Goal: Task Accomplishment & Management: Complete application form

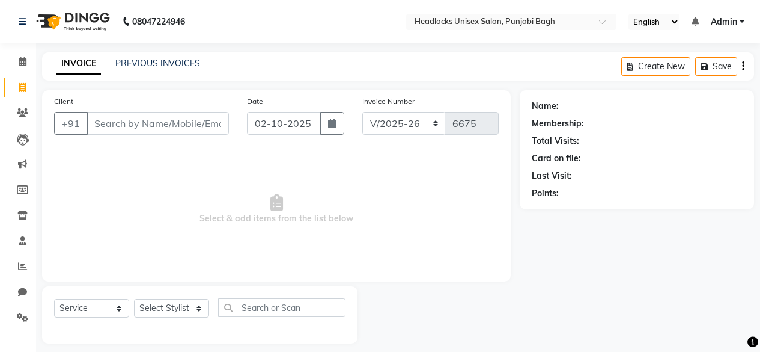
select select "7719"
select select "service"
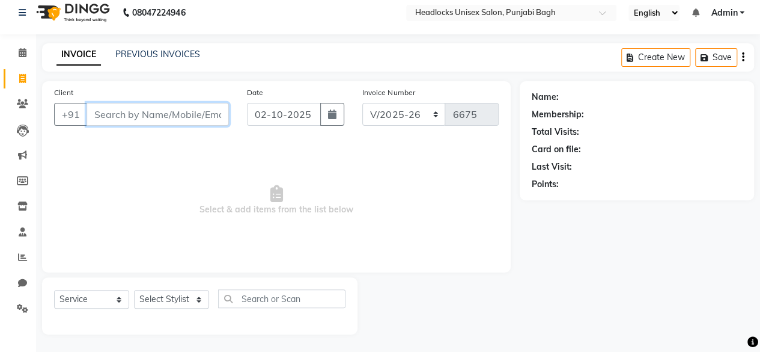
click at [105, 107] on input "Client" at bounding box center [158, 114] width 142 height 23
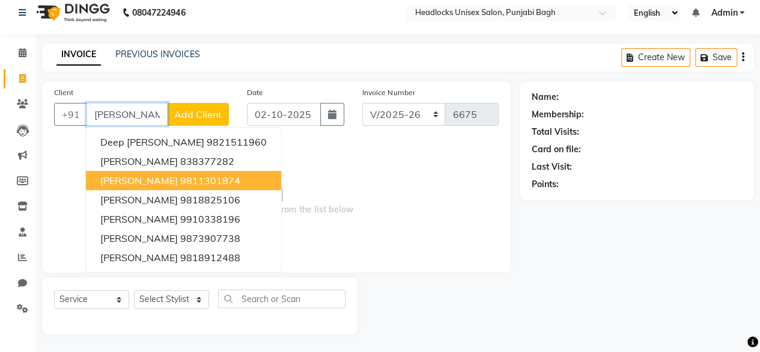
click at [220, 180] on ngb-highlight "9811301874" at bounding box center [210, 180] width 60 height 12
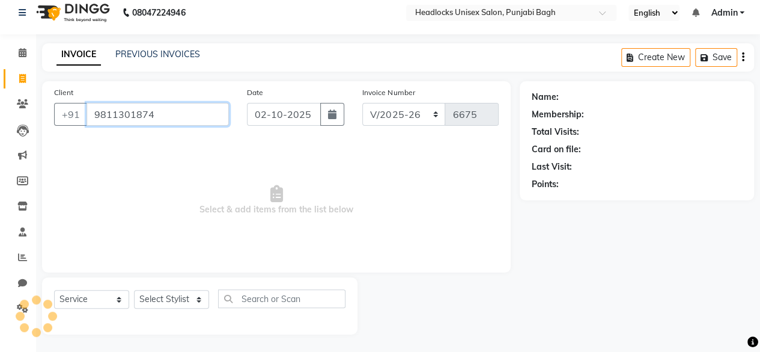
type input "9811301874"
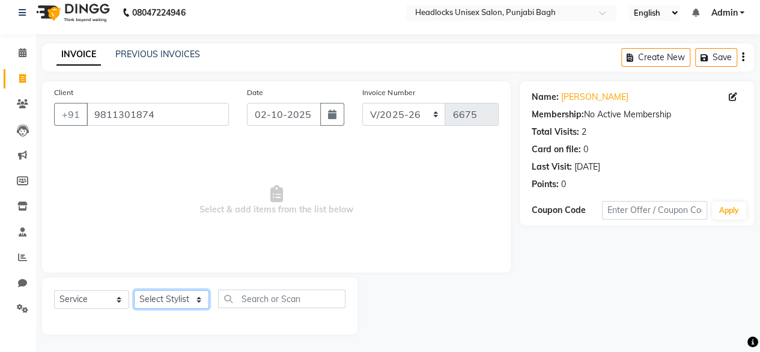
click at [172, 293] on select "Select Stylist ⁠Agnies ⁠[PERSON_NAME] [PERSON_NAME] [PERSON_NAME] mercy ⁠Minto …" at bounding box center [171, 299] width 75 height 19
select select "69061"
click at [134, 290] on select "Select Stylist ⁠Agnies ⁠[PERSON_NAME] [PERSON_NAME] [PERSON_NAME] mercy ⁠Minto …" at bounding box center [171, 299] width 75 height 19
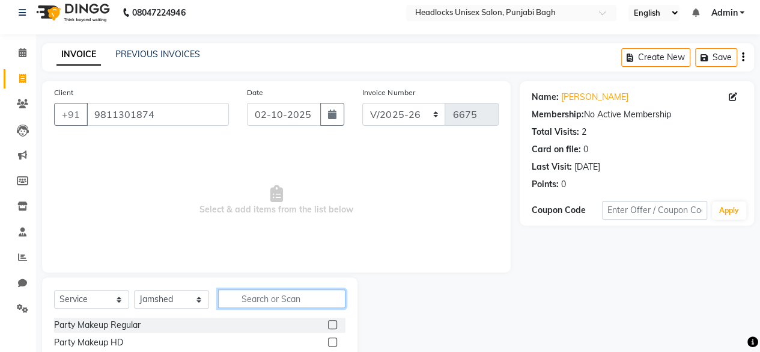
click at [276, 289] on input "text" at bounding box center [281, 298] width 127 height 19
type input "sham"
click at [328, 326] on label at bounding box center [332, 324] width 9 height 9
click at [328, 326] on input "checkbox" at bounding box center [332, 325] width 8 height 8
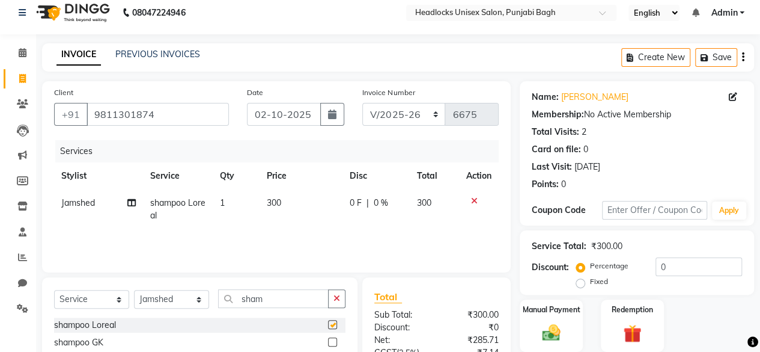
checkbox input "false"
click at [201, 299] on select "Select Stylist ⁠Agnies ⁠[PERSON_NAME] [PERSON_NAME] [PERSON_NAME] mercy ⁠Minto …" at bounding box center [171, 299] width 75 height 19
select select "69079"
click at [134, 290] on select "Select Stylist ⁠Agnies ⁠[PERSON_NAME] [PERSON_NAME] [PERSON_NAME] mercy ⁠Minto …" at bounding box center [171, 299] width 75 height 19
click at [340, 297] on icon "button" at bounding box center [337, 298] width 7 height 8
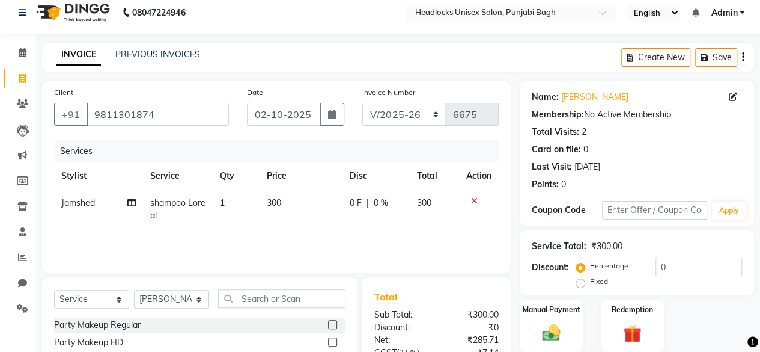
click at [296, 300] on input "text" at bounding box center [281, 298] width 127 height 19
type input "sha"
click at [328, 323] on label at bounding box center [332, 324] width 9 height 9
click at [328, 323] on input "checkbox" at bounding box center [332, 325] width 8 height 8
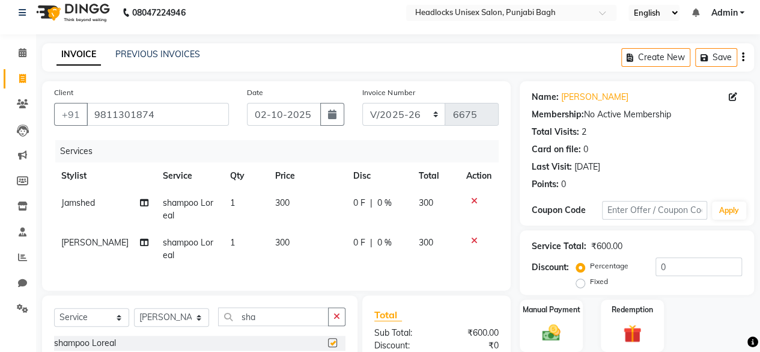
checkbox input "false"
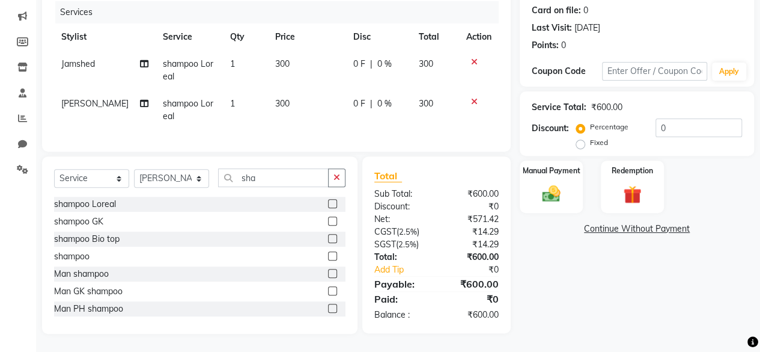
scroll to position [155, 0]
click at [567, 179] on div "Manual Payment" at bounding box center [552, 186] width 66 height 55
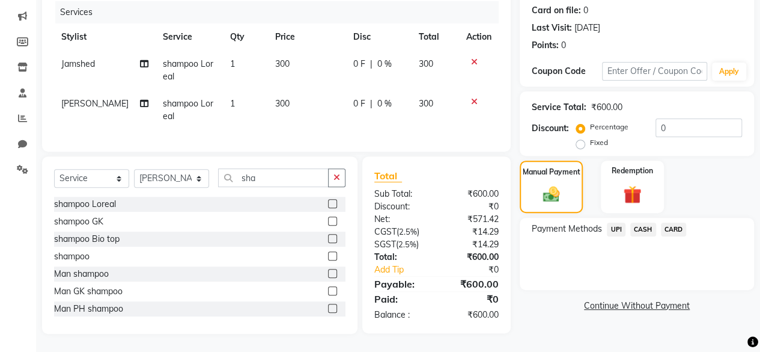
click at [615, 224] on span "UPI" at bounding box center [616, 229] width 19 height 14
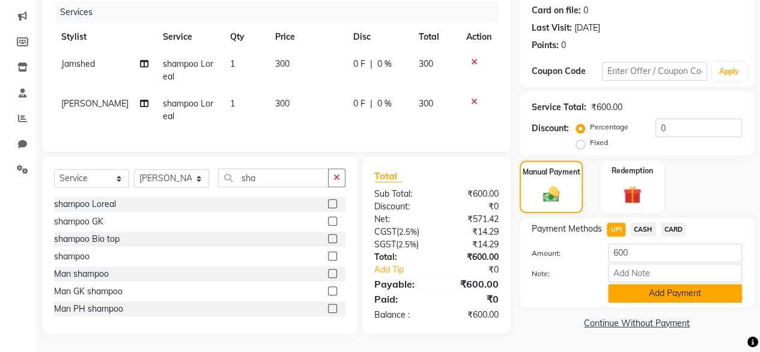
click at [668, 288] on button "Add Payment" at bounding box center [675, 293] width 134 height 19
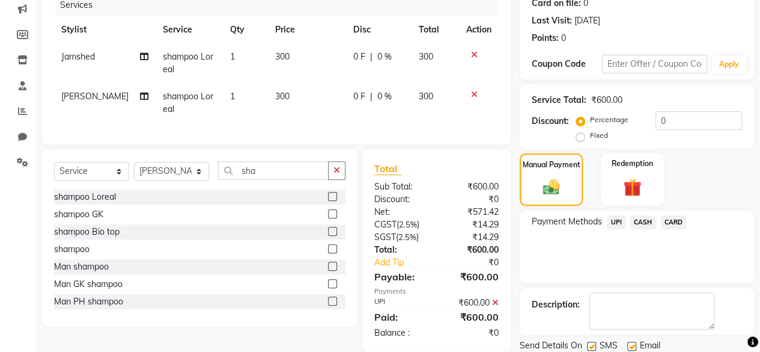
scroll to position [195, 0]
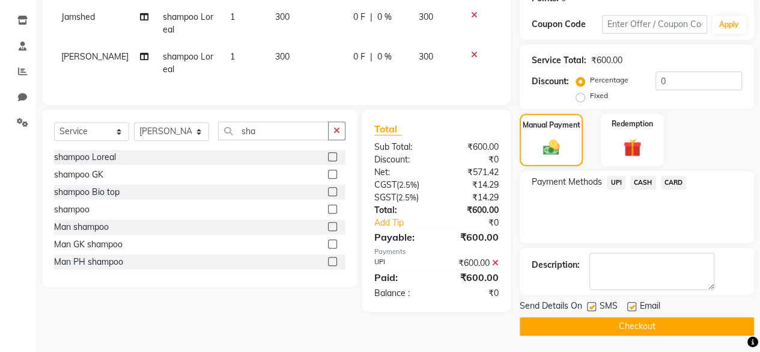
click at [632, 319] on button "Checkout" at bounding box center [637, 326] width 234 height 19
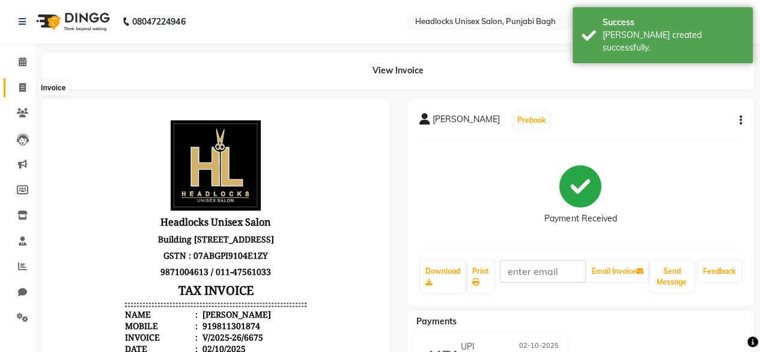
click at [22, 87] on icon at bounding box center [22, 87] width 7 height 9
select select "service"
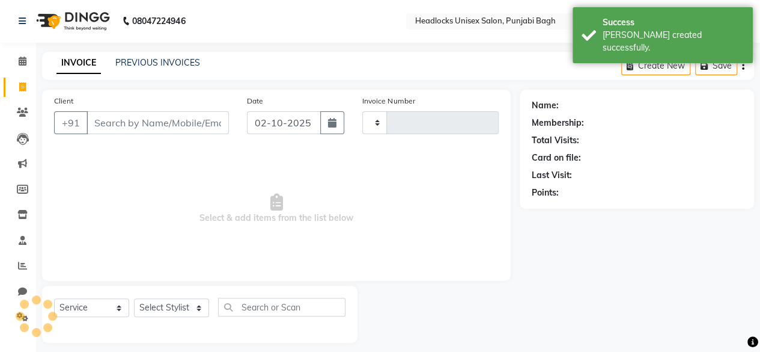
type input "6676"
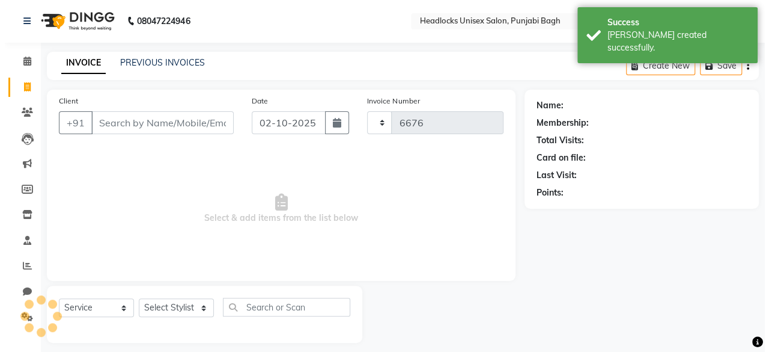
scroll to position [9, 0]
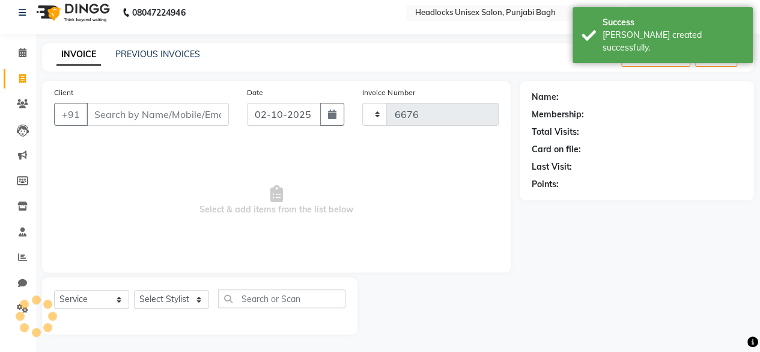
select select "7719"
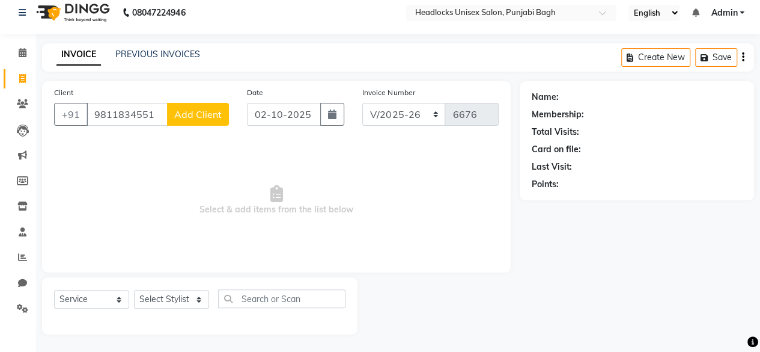
type input "9811834551"
click at [198, 112] on span "Add Client" at bounding box center [197, 114] width 47 height 12
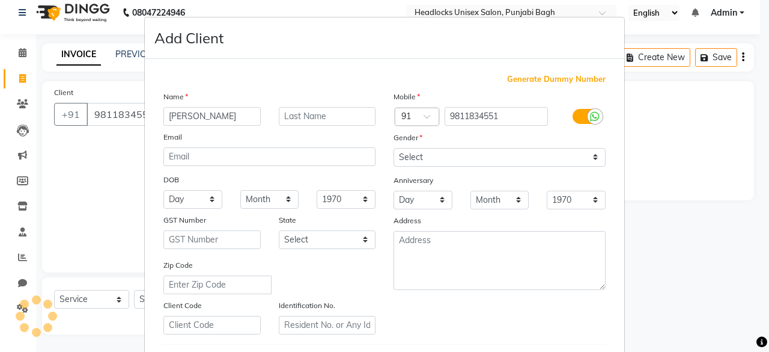
type input "[PERSON_NAME]"
click at [315, 112] on input "text" at bounding box center [327, 116] width 97 height 19
type input "kaur"
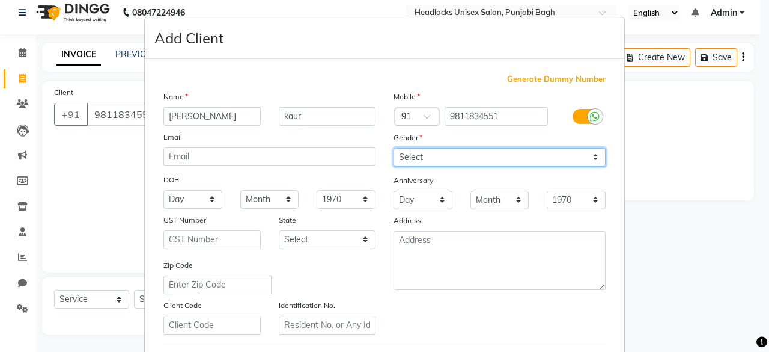
click at [501, 153] on select "Select [DEMOGRAPHIC_DATA] [DEMOGRAPHIC_DATA] Other Prefer Not To Say" at bounding box center [500, 157] width 212 height 19
select select "[DEMOGRAPHIC_DATA]"
click at [394, 148] on select "Select [DEMOGRAPHIC_DATA] [DEMOGRAPHIC_DATA] Other Prefer Not To Say" at bounding box center [500, 157] width 212 height 19
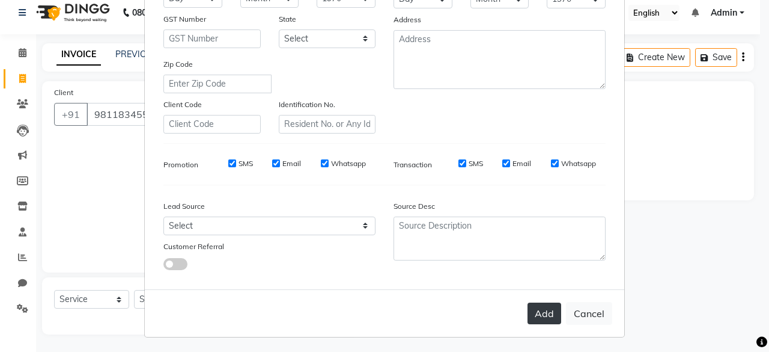
click at [547, 312] on button "Add" at bounding box center [545, 313] width 34 height 22
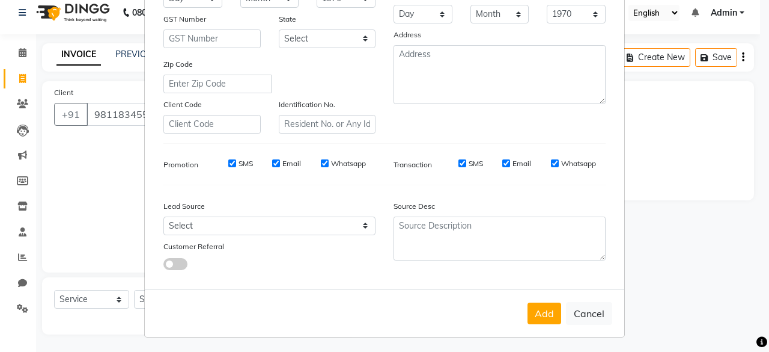
scroll to position [0, 0]
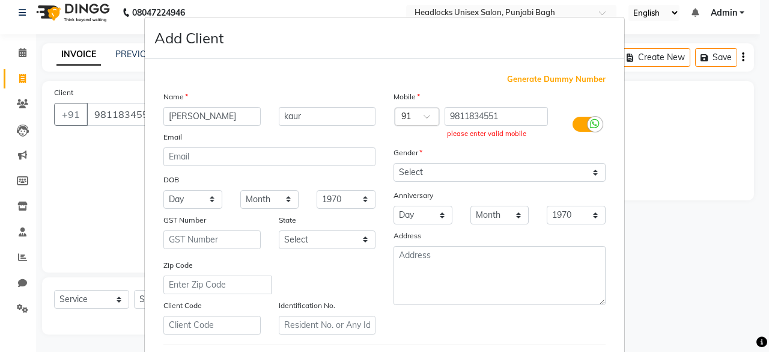
click at [117, 142] on ngb-modal-window "Add Client Generate Dummy Number Name [PERSON_NAME] Email DOB Day 01 02 03 04 0…" at bounding box center [384, 176] width 769 height 352
click at [121, 115] on ngb-modal-window "Add Client Generate Dummy Number Name [PERSON_NAME] Email DOB Day 01 02 03 04 0…" at bounding box center [384, 176] width 769 height 352
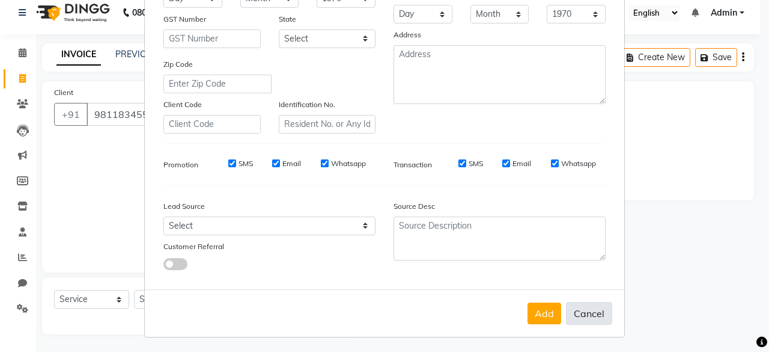
click at [599, 312] on button "Cancel" at bounding box center [589, 313] width 46 height 23
select select
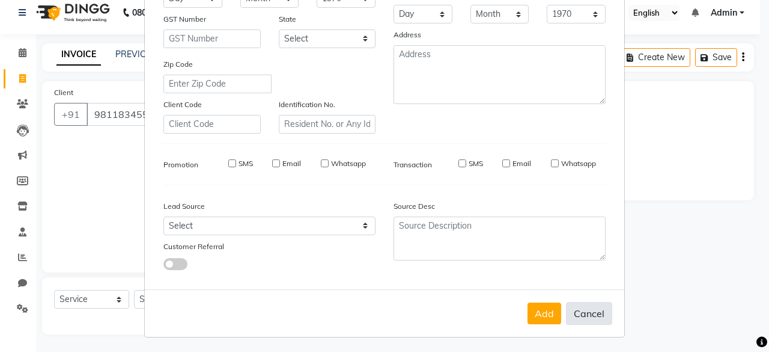
select select
checkbox input "false"
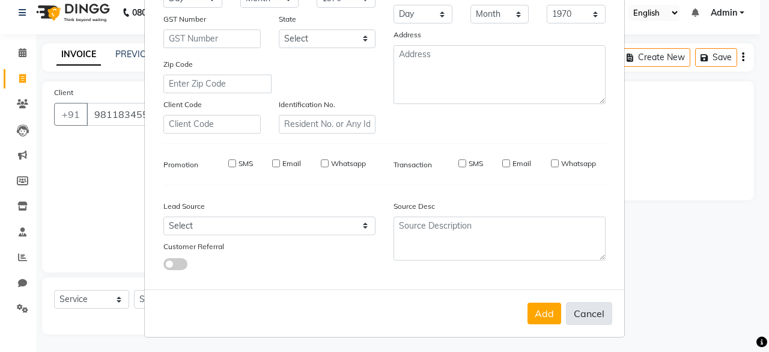
checkbox input "false"
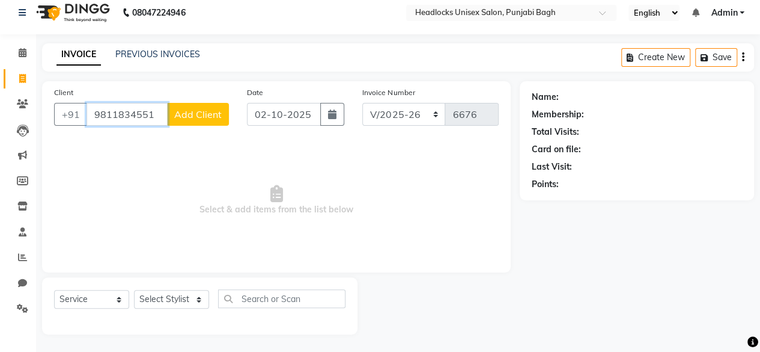
click at [124, 112] on input "9811834551" at bounding box center [127, 114] width 81 height 23
type input "98118834551"
click at [204, 121] on button "Add Client" at bounding box center [198, 114] width 62 height 23
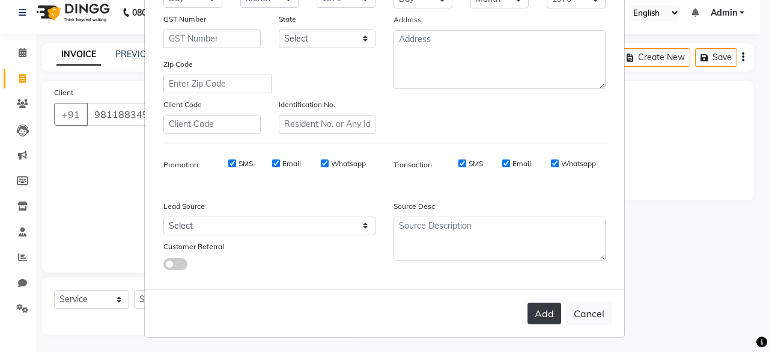
click at [531, 311] on button "Add" at bounding box center [545, 313] width 34 height 22
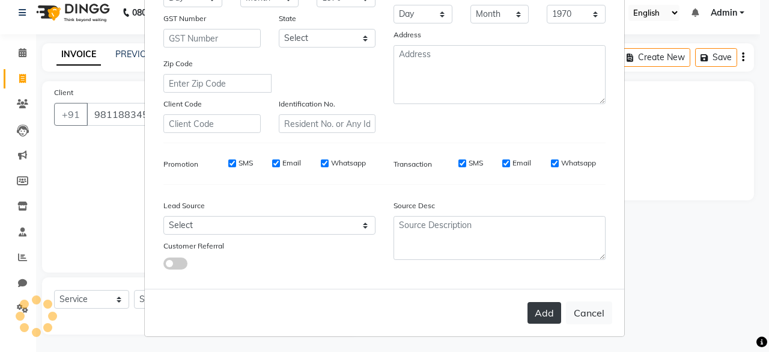
scroll to position [0, 0]
